Goal: Ask a question

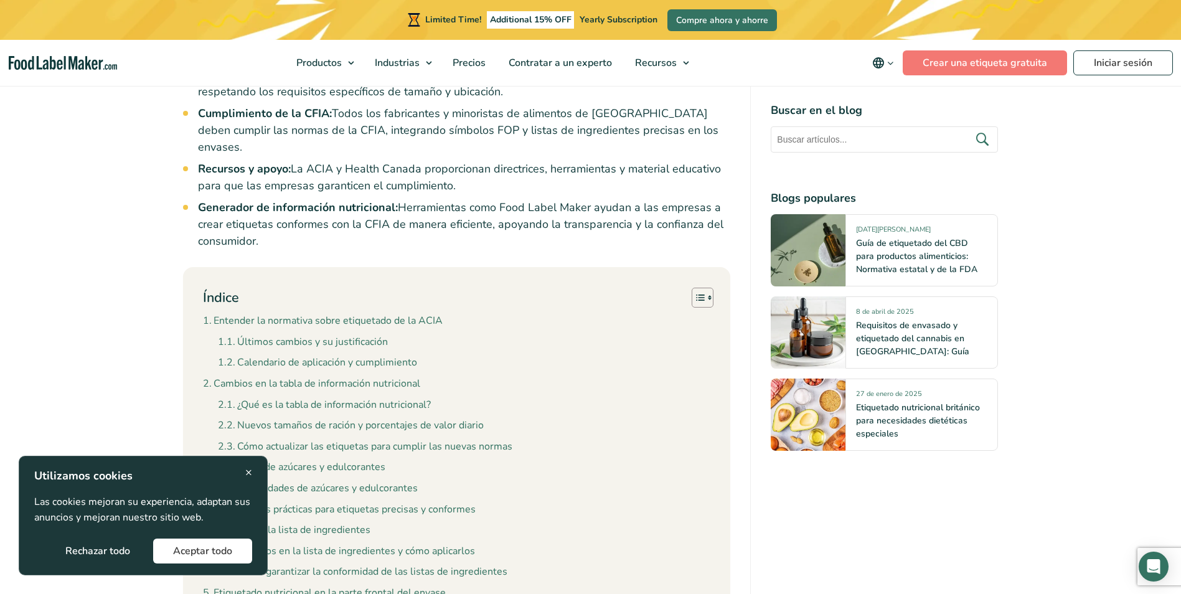
click at [257, 472] on div "× Utilizamos cookies Las cookies mejoran su experiencia, adaptan sus anuncios y…" at bounding box center [143, 516] width 249 height 120
click at [255, 469] on div "× Utilizamos cookies Las cookies mejoran su experiencia, adaptan sus anuncios y…" at bounding box center [143, 516] width 249 height 120
click at [252, 472] on span "×" at bounding box center [248, 472] width 7 height 17
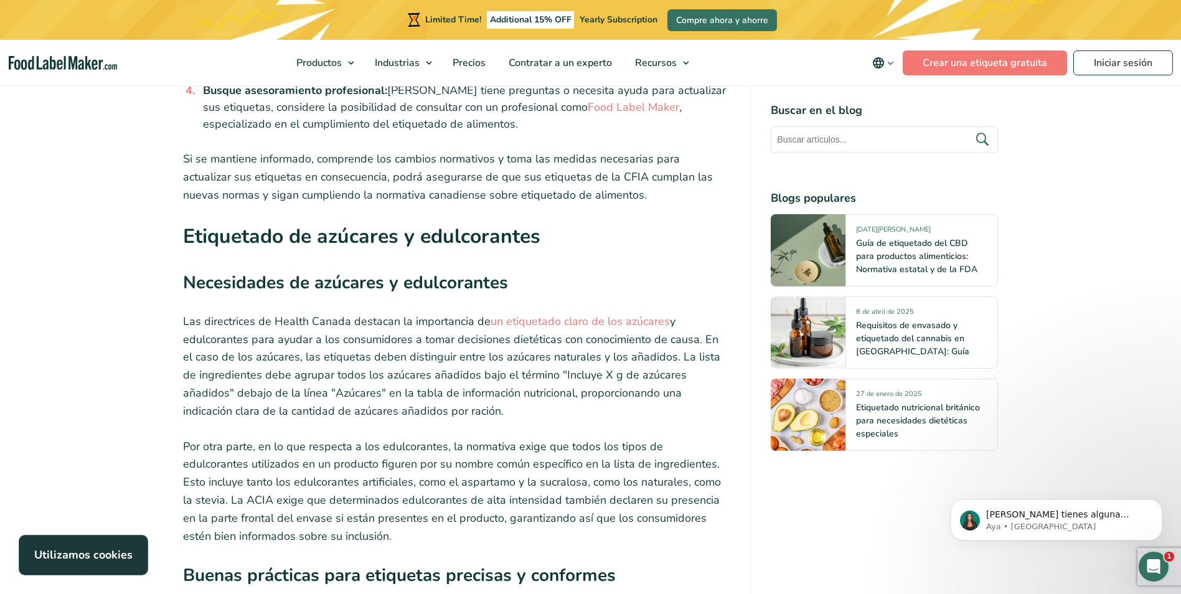
scroll to position [3468, 0]
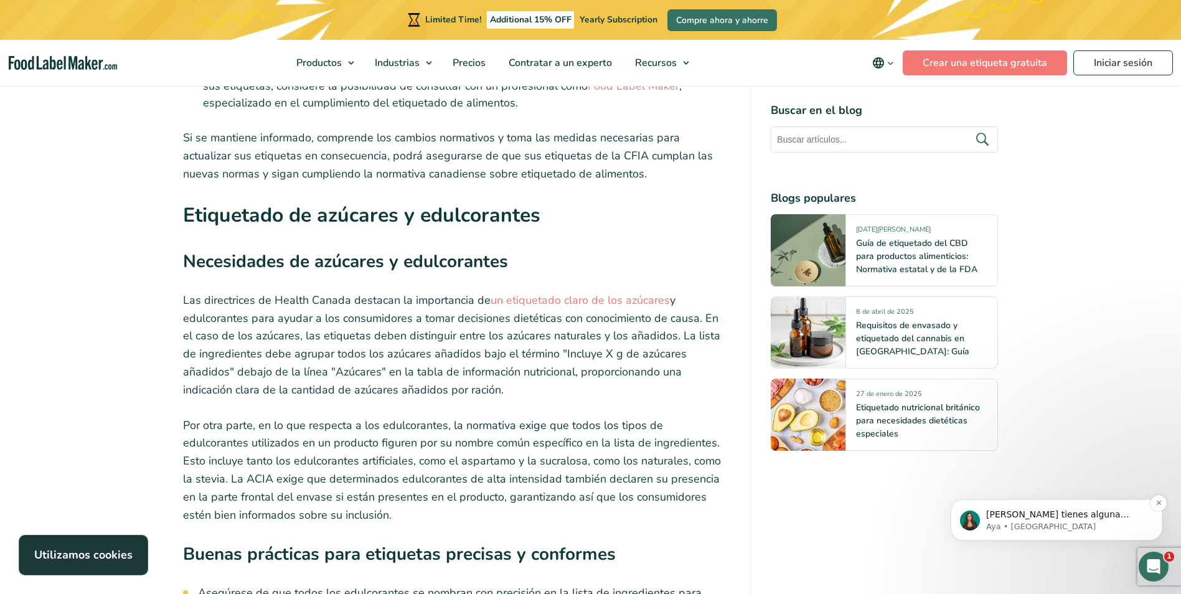
click at [1046, 522] on p "Aya • [GEOGRAPHIC_DATA]" at bounding box center [1066, 526] width 161 height 11
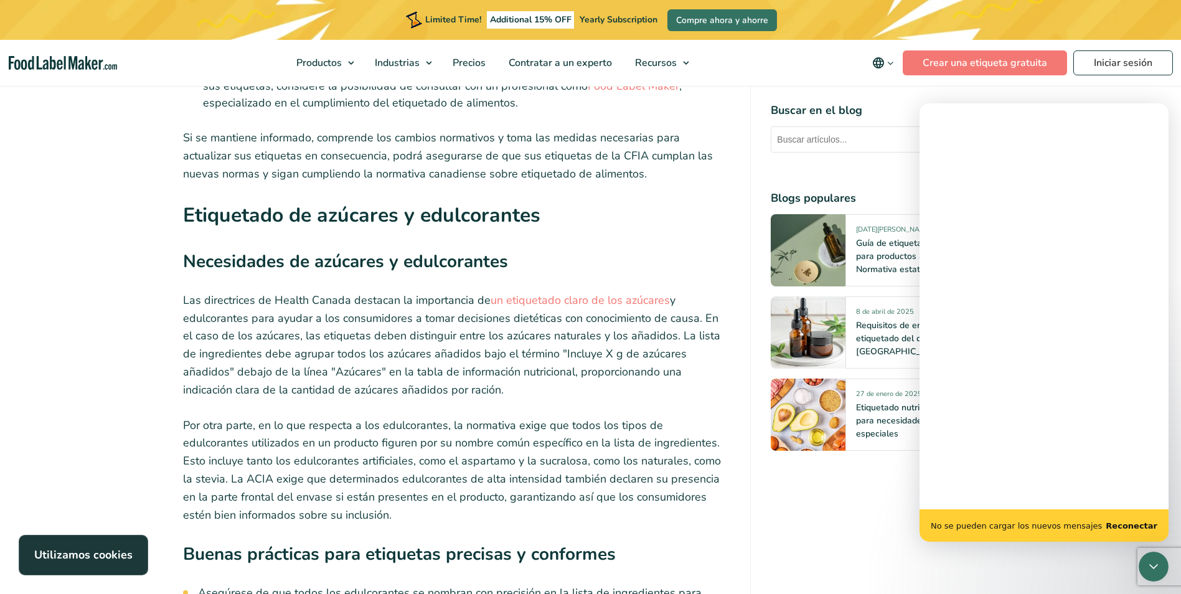
scroll to position [0, 0]
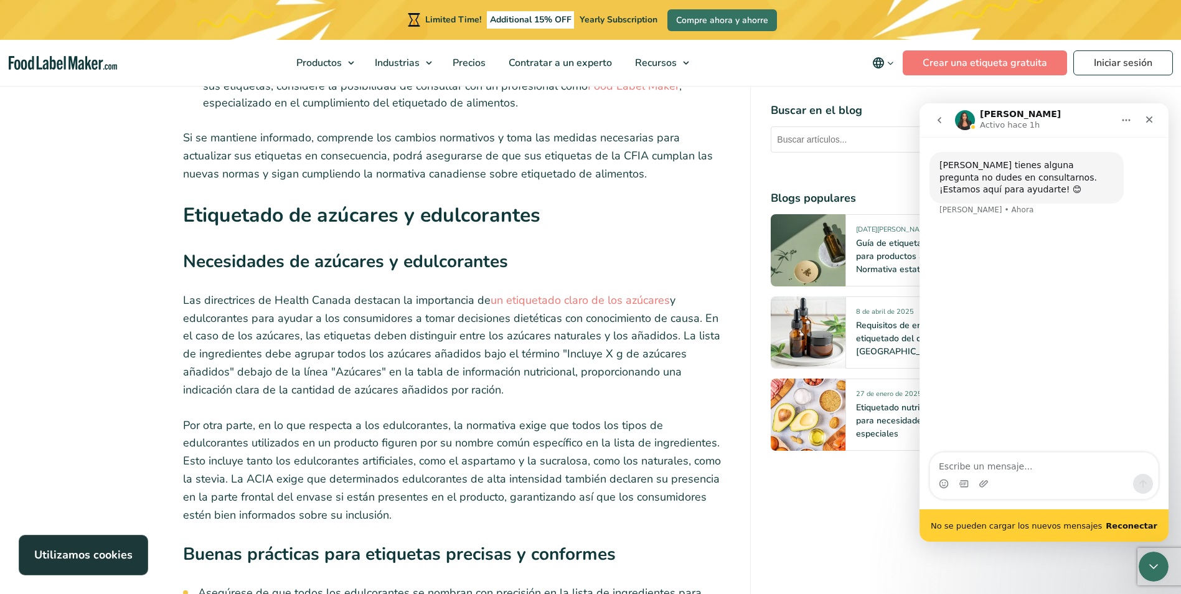
click at [1010, 470] on textarea "Escribe un mensaje..." at bounding box center [1044, 463] width 228 height 21
click at [1003, 466] on textarea "Escribe un mensaje..." at bounding box center [1044, 463] width 228 height 21
type textarea "hola"
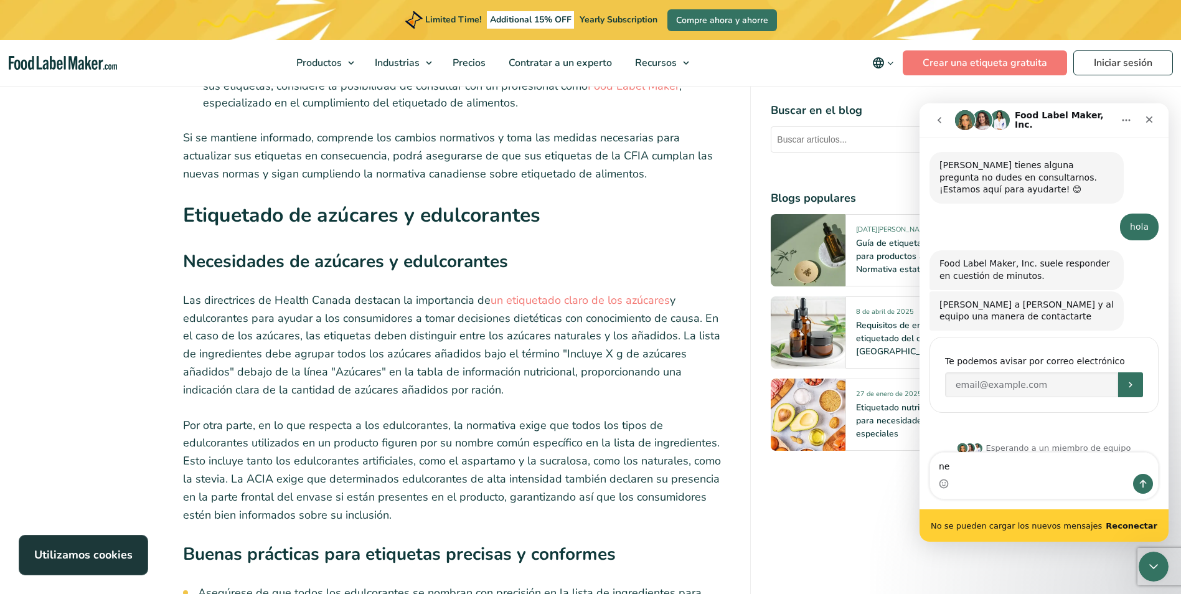
scroll to position [14, 0]
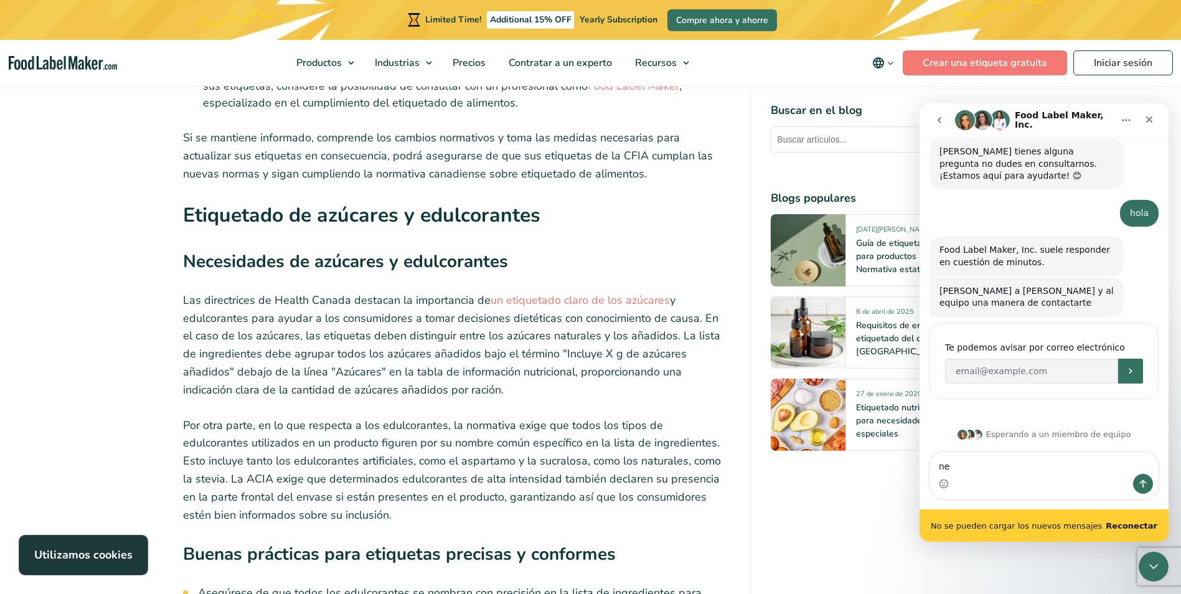
type textarea "n"
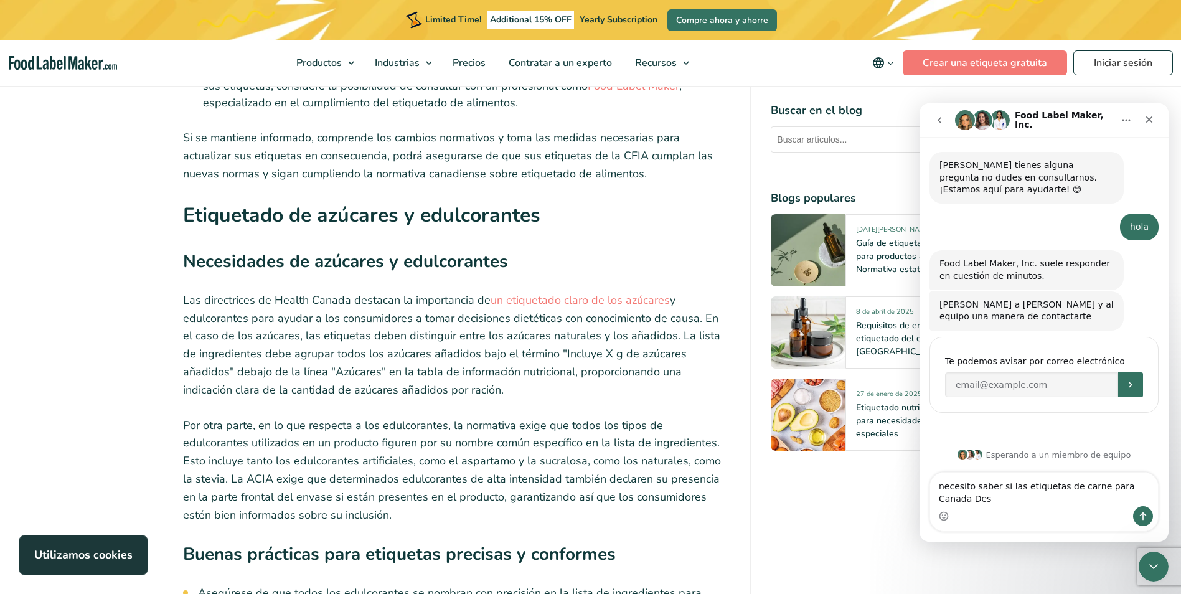
scroll to position [0, 0]
type textarea "necesito saber si las etiquetas de carne para Canada Des"
